Goal: Information Seeking & Learning: Learn about a topic

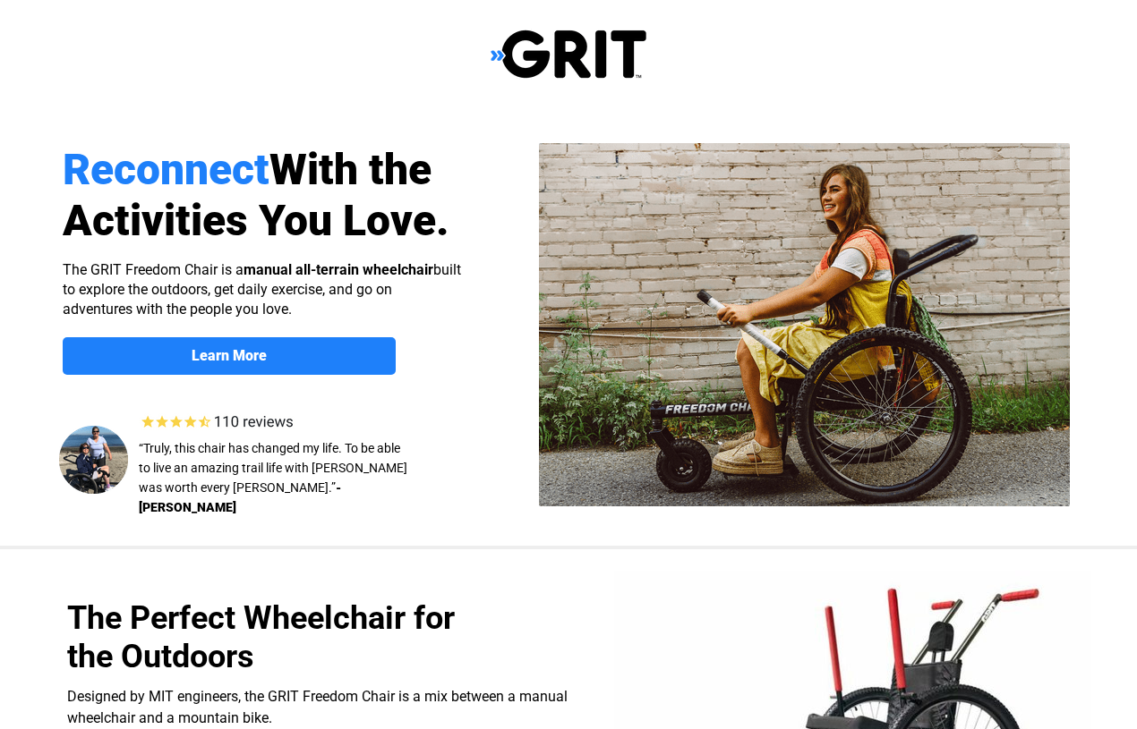
select select "US"
click at [362, 362] on span "Learn More" at bounding box center [229, 355] width 333 height 17
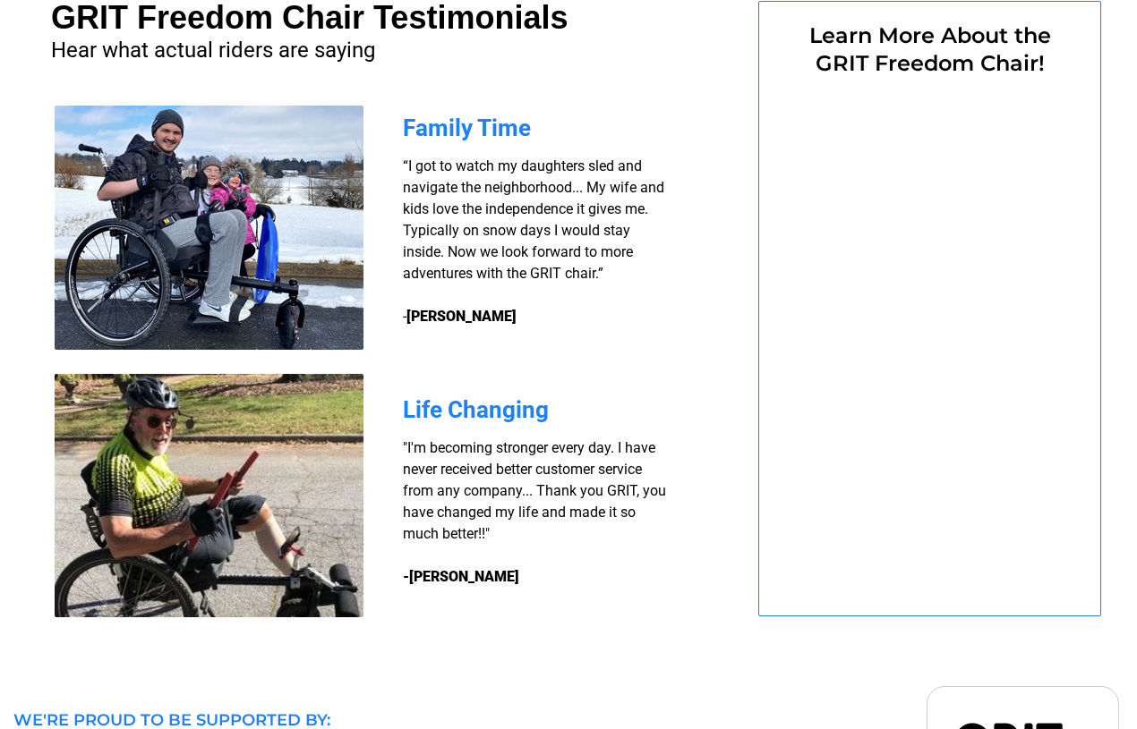
select select "US"
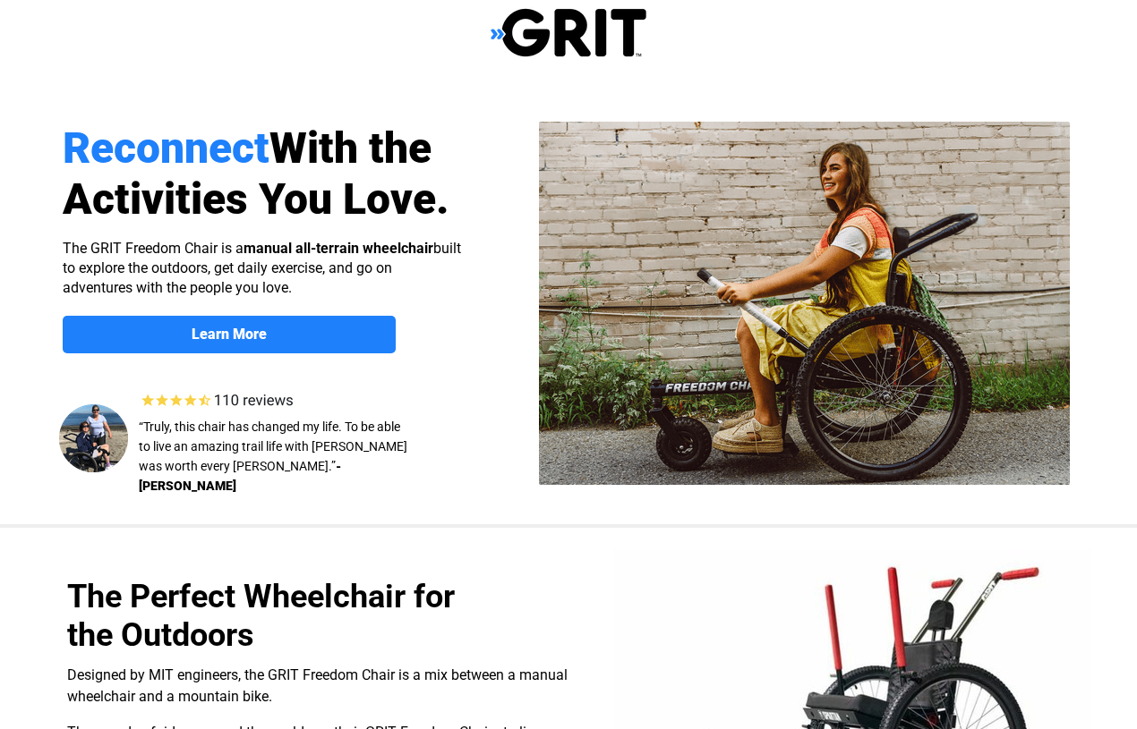
scroll to position [0, 0]
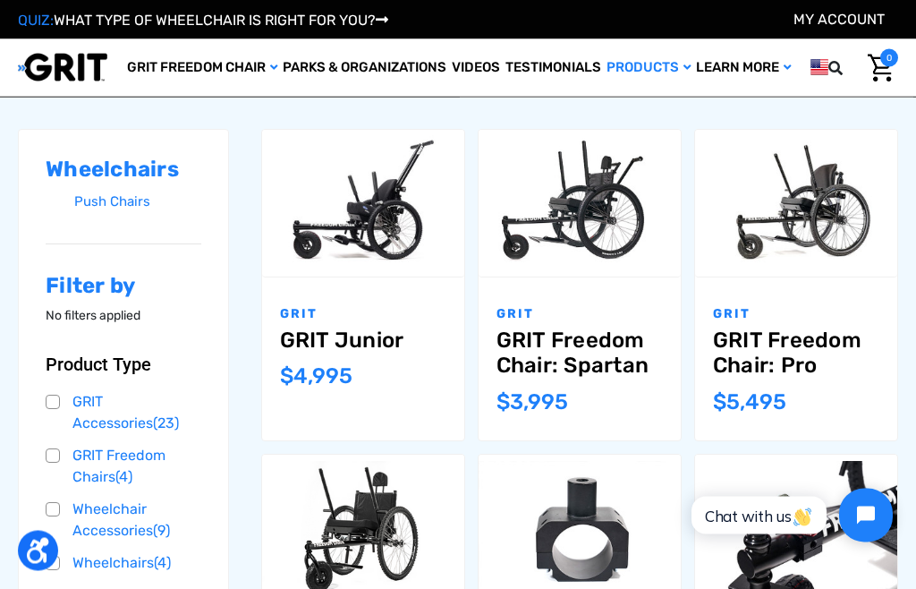
scroll to position [184, 0]
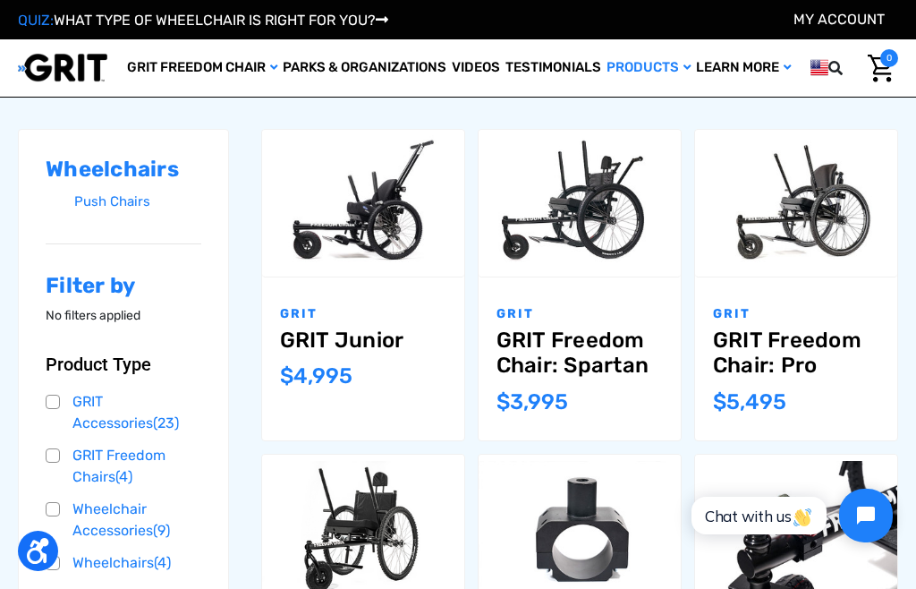
click at [776, 239] on link "Choose Options" at bounding box center [796, 229] width 152 height 40
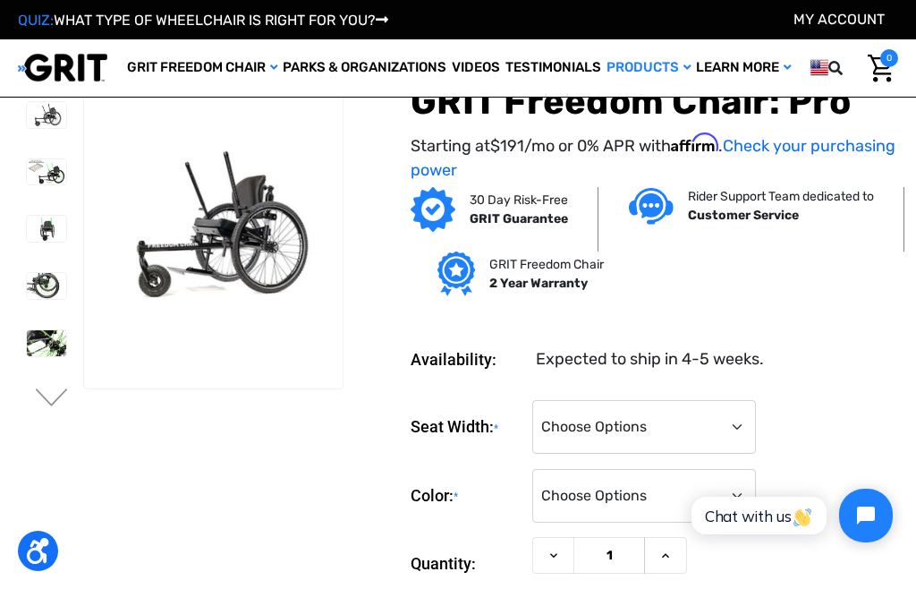
click at [558, 170] on p "Starting at $191 /mo or 0% APR with Affirm . Check your purchasing power" at bounding box center [655, 157] width 488 height 50
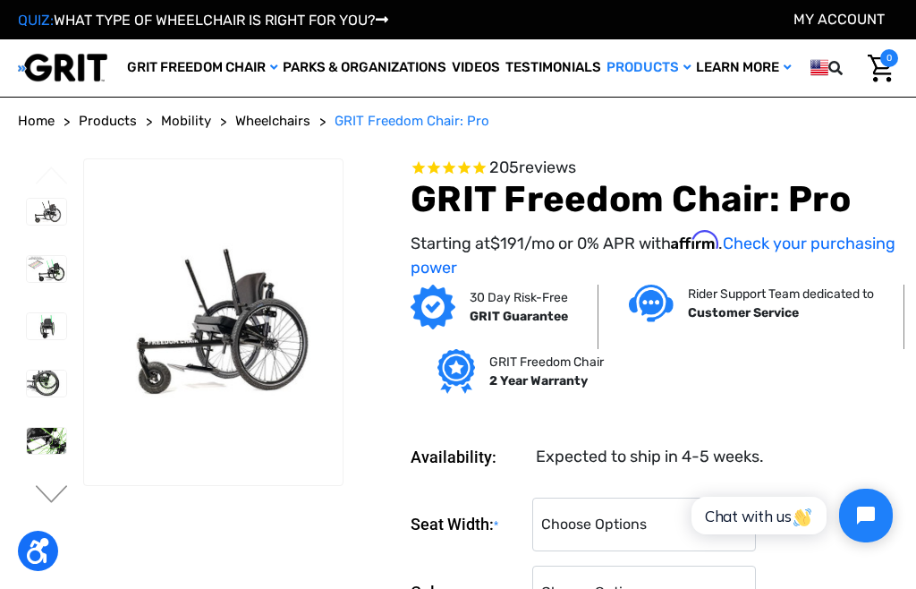
click at [558, 171] on span "reviews" at bounding box center [547, 168] width 57 height 20
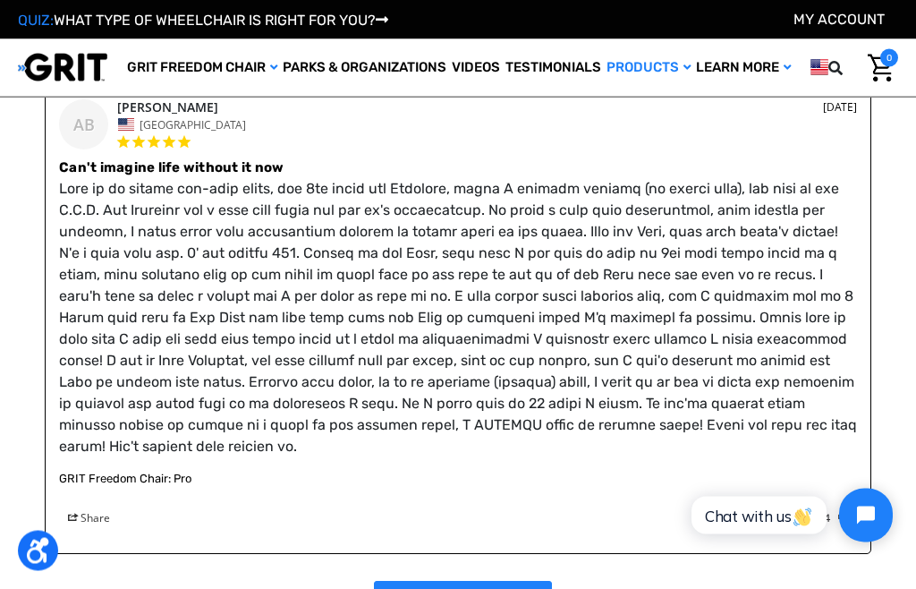
scroll to position [3383, 0]
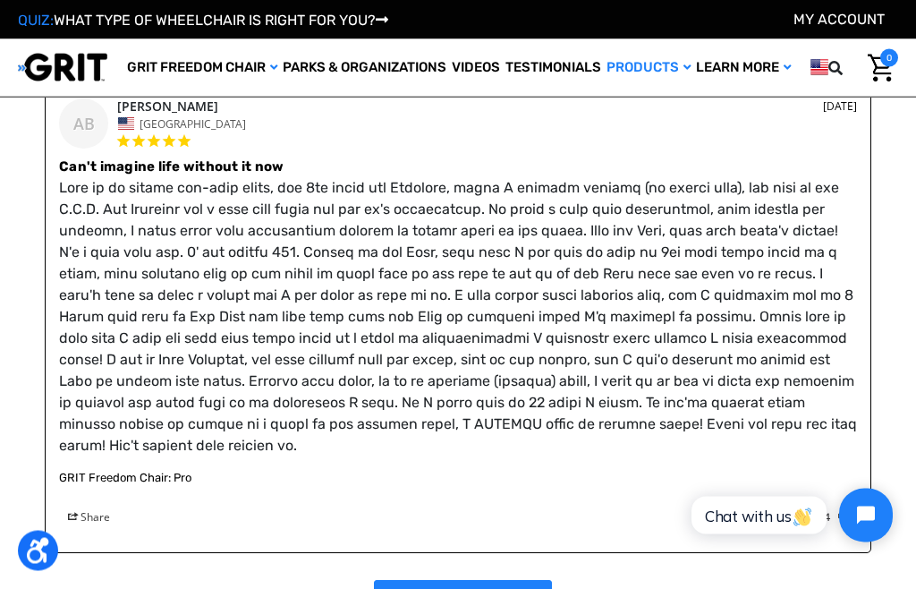
click at [442, 581] on link ">" at bounding box center [463, 600] width 178 height 38
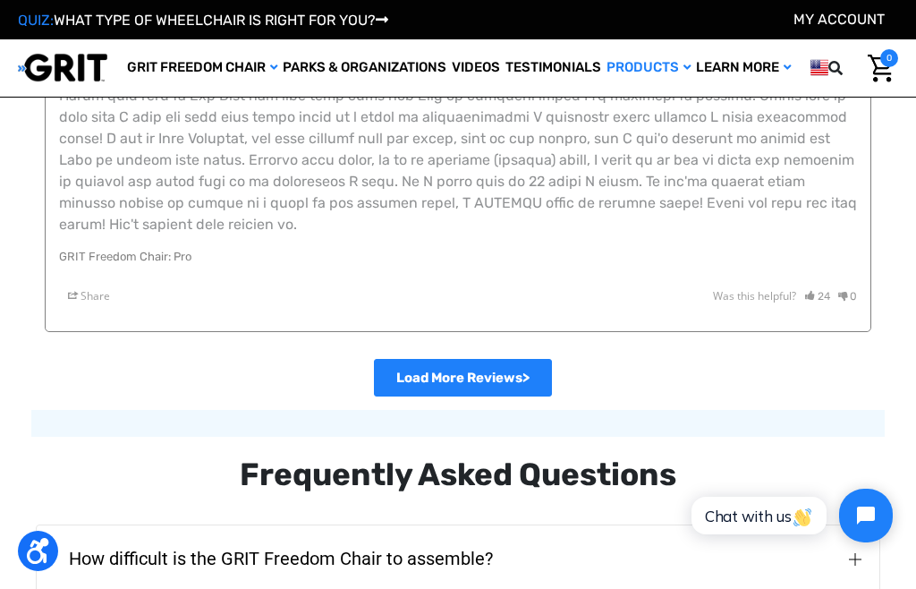
scroll to position [3612, 0]
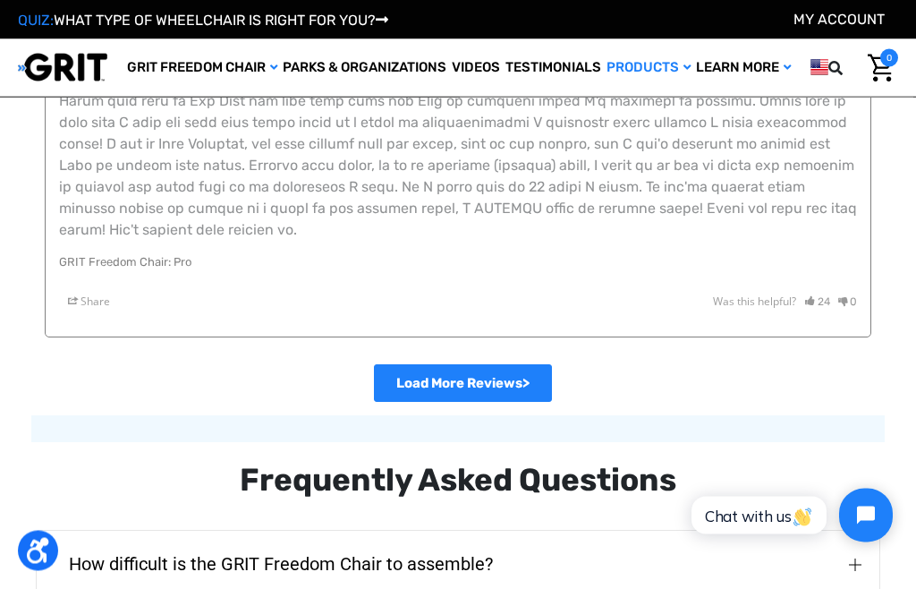
click at [501, 365] on link ">" at bounding box center [463, 384] width 178 height 38
click at [507, 365] on link ">" at bounding box center [463, 384] width 178 height 38
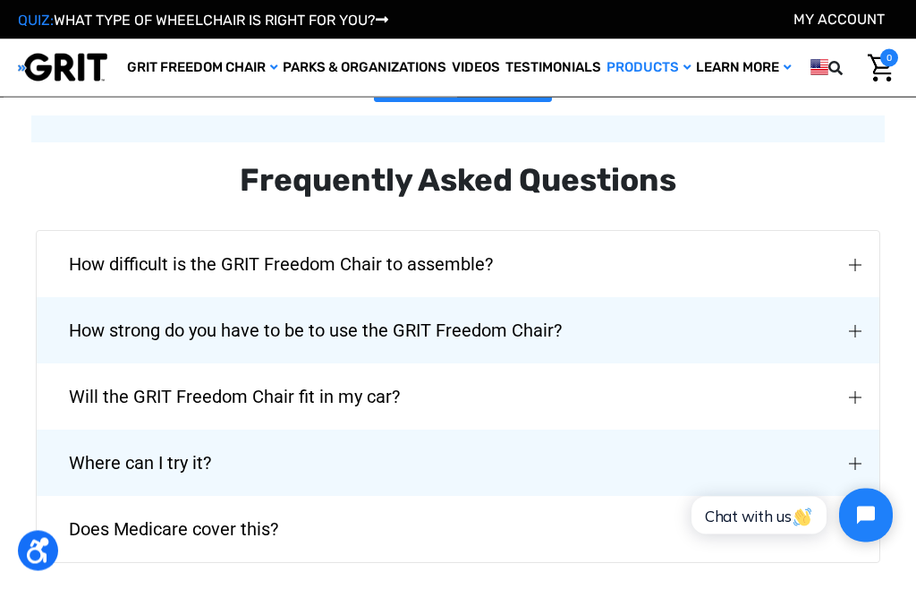
scroll to position [3913, 0]
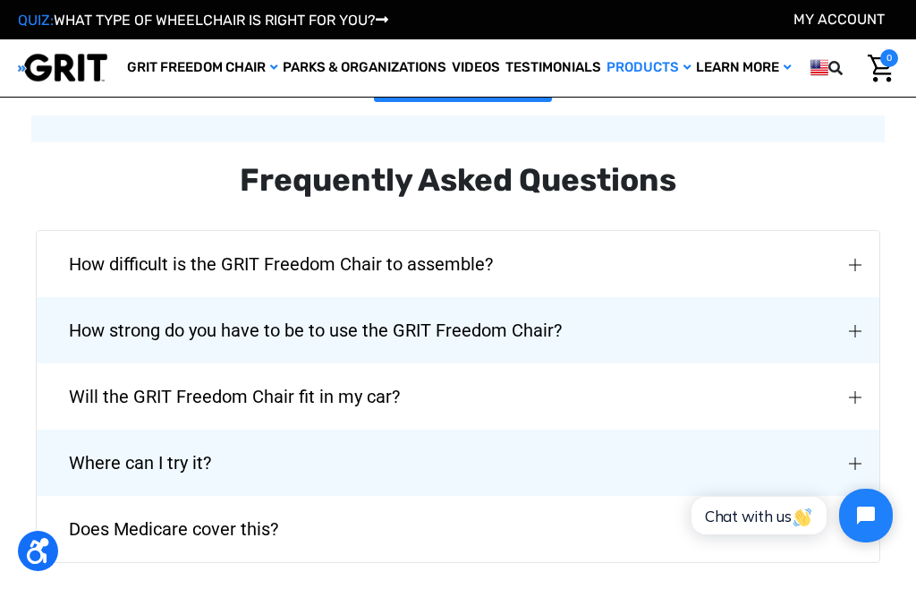
click at [856, 325] on img "How strong do you have to be to use the GRIT Freedom Chair?" at bounding box center [855, 331] width 13 height 13
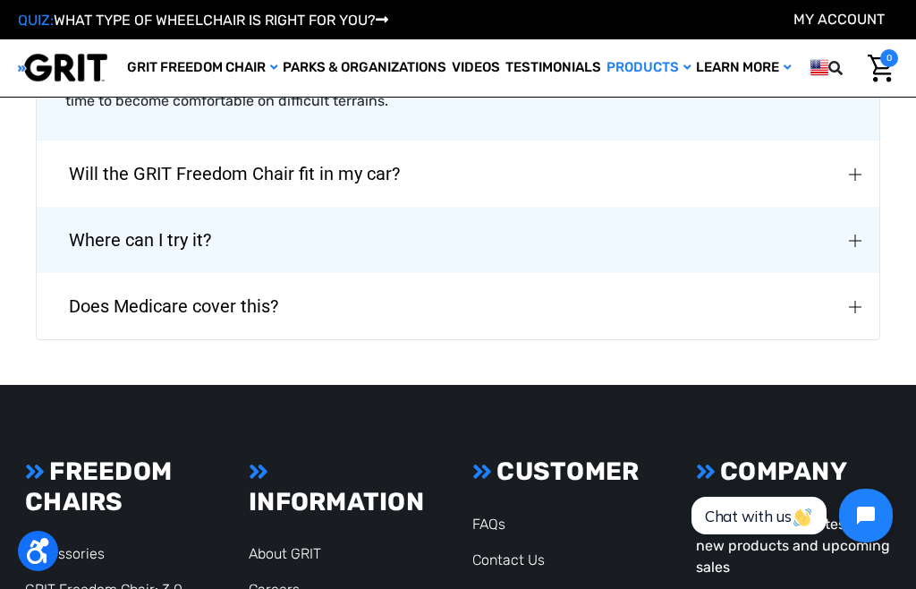
scroll to position [4187, 0]
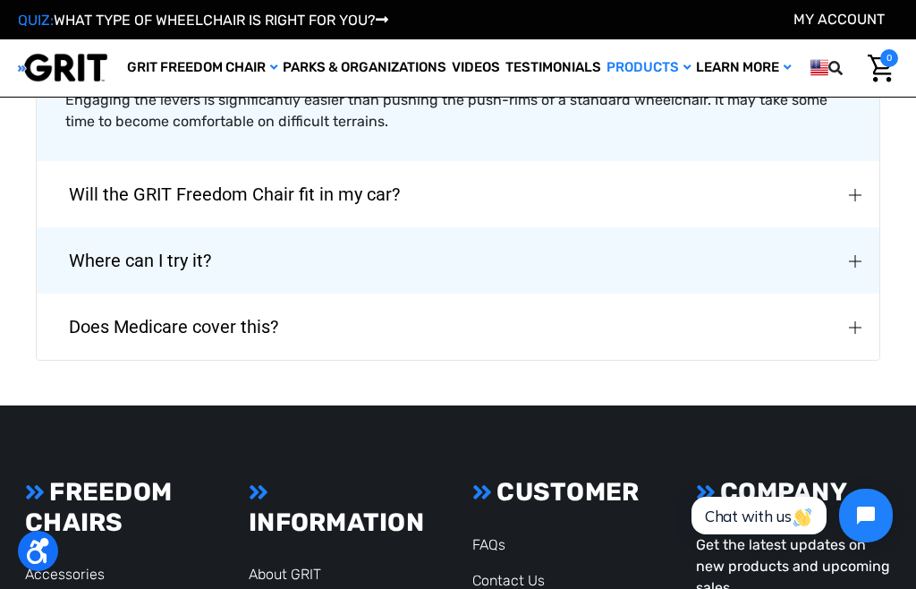
click at [855, 294] on button "Does Medicare cover this?" at bounding box center [458, 327] width 843 height 66
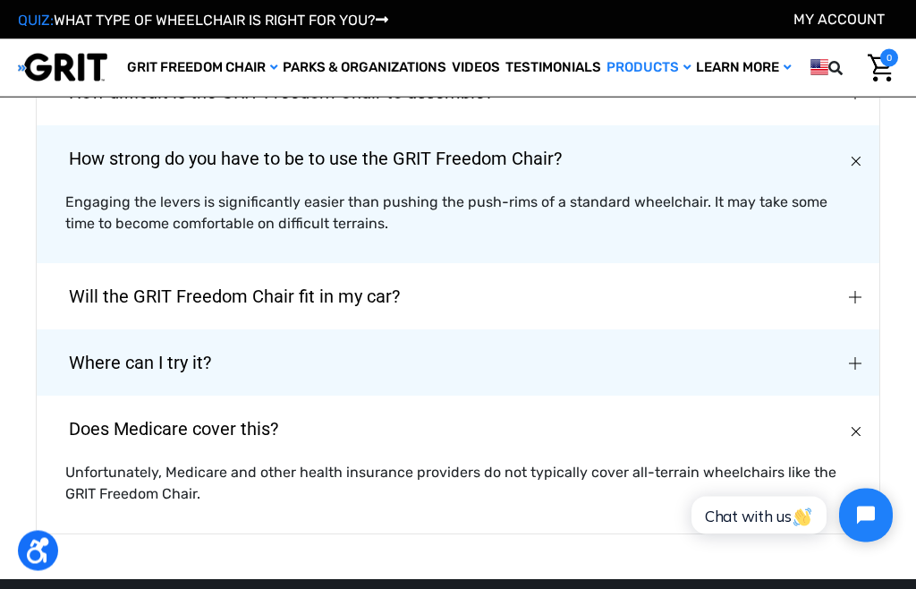
click at [850, 330] on button "Where can I try it?" at bounding box center [458, 363] width 843 height 66
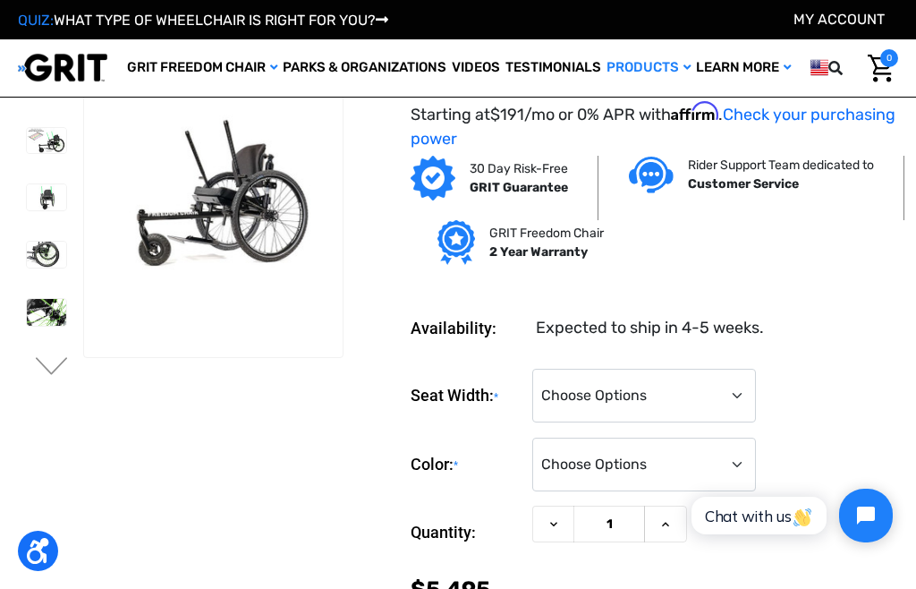
scroll to position [0, 0]
